Goal: Information Seeking & Learning: Learn about a topic

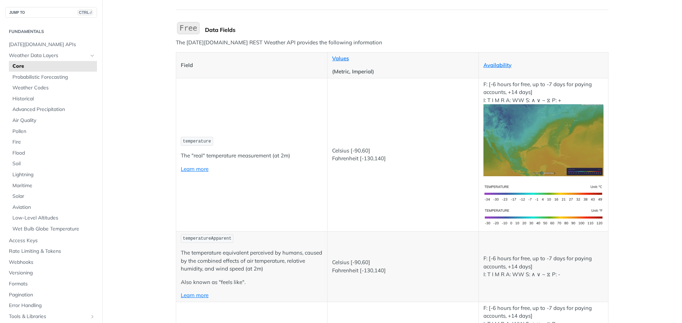
scroll to position [71, 0]
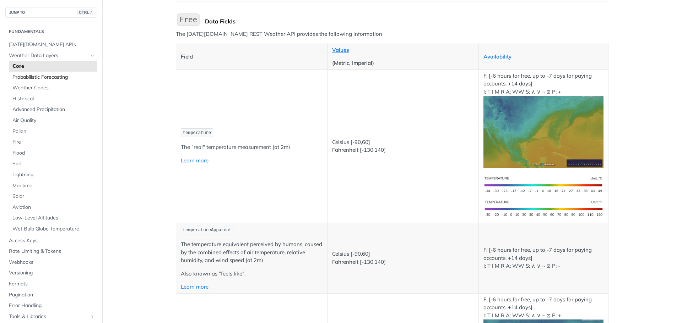
click at [58, 77] on span "Probabilistic Forecasting" at bounding box center [53, 77] width 83 height 7
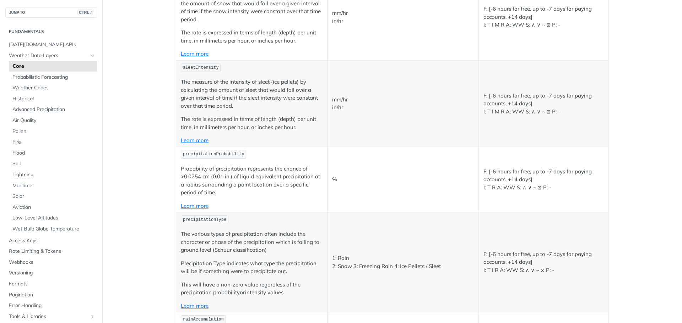
scroll to position [1693, 0]
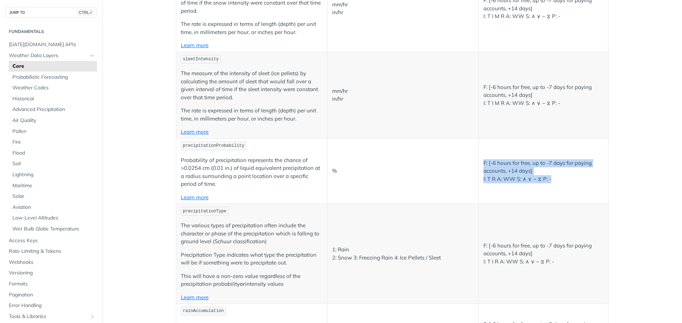
drag, startPoint x: 481, startPoint y: 163, endPoint x: 560, endPoint y: 181, distance: 81.1
click at [560, 181] on p "F: [-6 hours for free, up to -7 days for paying accounts, +14 days] I: T R A: W…" at bounding box center [543, 171] width 120 height 24
click at [492, 163] on p "F: [-6 hours for free, up to -7 days for paying accounts, +14 days] I: T R A: W…" at bounding box center [543, 171] width 120 height 24
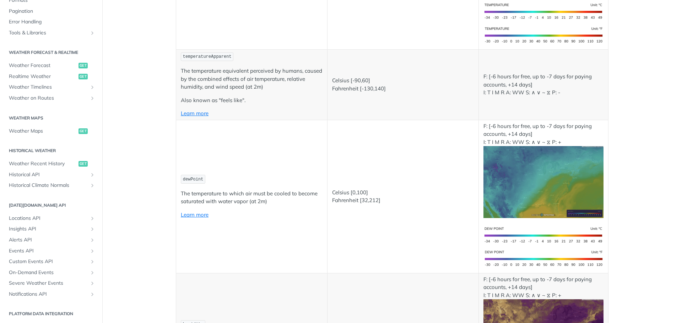
scroll to position [0, 0]
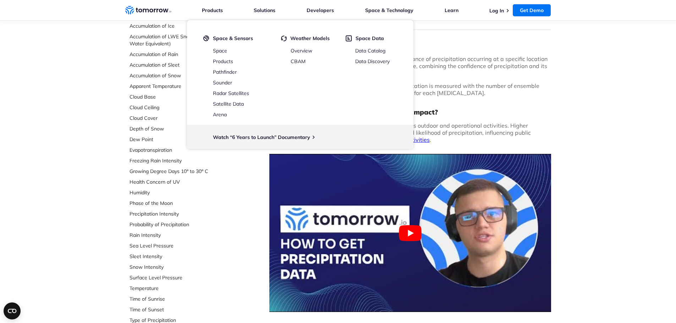
scroll to position [71, 0]
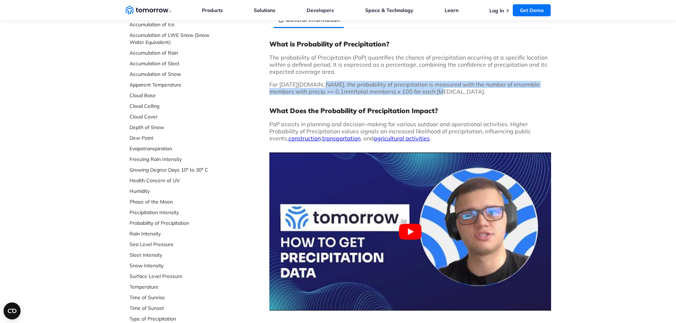
drag, startPoint x: 318, startPoint y: 80, endPoint x: 423, endPoint y: 94, distance: 106.0
click at [423, 94] on div "What is Probability of Precipitation? The probability of Precipitation (PoP) qu…" at bounding box center [410, 178] width 282 height 277
click at [423, 94] on p "For Tomorrow.io, the probability of precipitation is measured with the number o…" at bounding box center [410, 88] width 282 height 14
drag, startPoint x: 427, startPoint y: 95, endPoint x: 338, endPoint y: 84, distance: 89.4
click at [338, 84] on p "For Tomorrow.io, the probability of precipitation is measured with the number o…" at bounding box center [410, 88] width 282 height 14
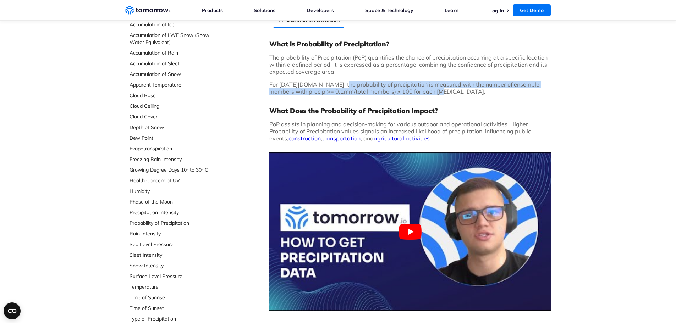
click at [338, 84] on span "For Tomorrow.io, the probability of precipitation is measured with the number o…" at bounding box center [404, 88] width 270 height 14
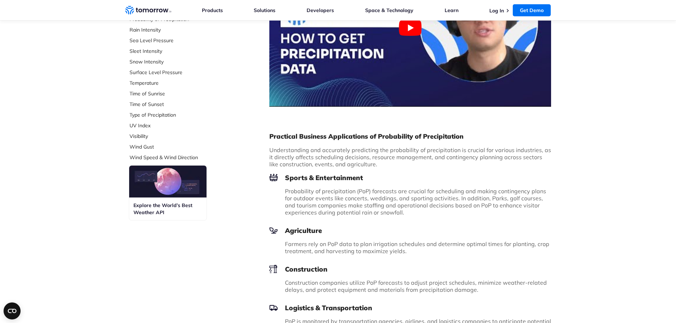
scroll to position [355, 0]
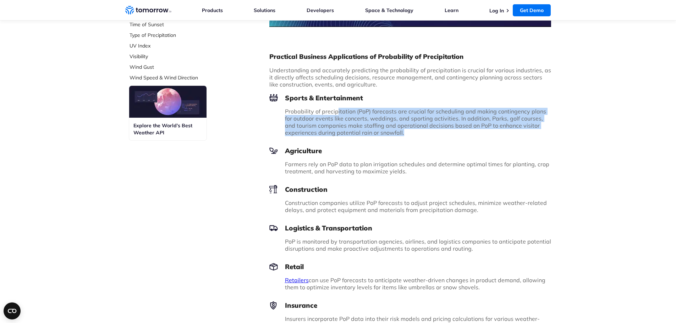
drag, startPoint x: 337, startPoint y: 110, endPoint x: 427, endPoint y: 132, distance: 92.5
click at [427, 132] on p "Probability of precipitation (PoP) forecasts are crucial for scheduling and mak…" at bounding box center [418, 122] width 266 height 28
drag, startPoint x: 427, startPoint y: 132, endPoint x: 333, endPoint y: 109, distance: 97.1
click at [333, 109] on p "Probability of precipitation (PoP) forecasts are crucial for scheduling and mak…" at bounding box center [418, 122] width 266 height 28
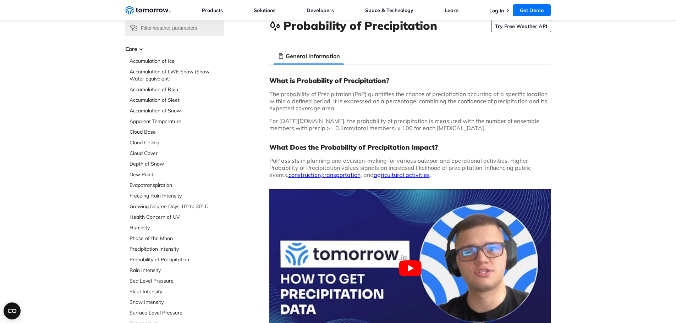
scroll to position [142, 0]
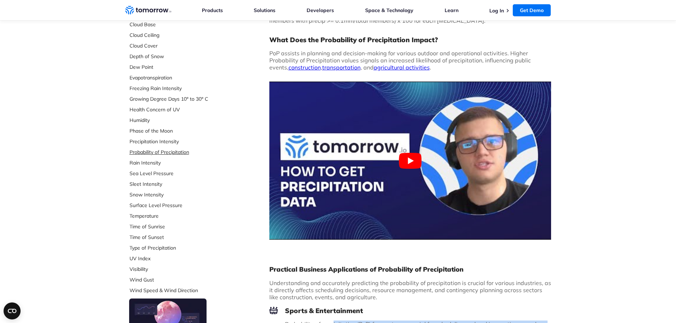
click at [173, 152] on link "Probability of Precipitation" at bounding box center [177, 152] width 94 height 7
